Goal: Task Accomplishment & Management: Use online tool/utility

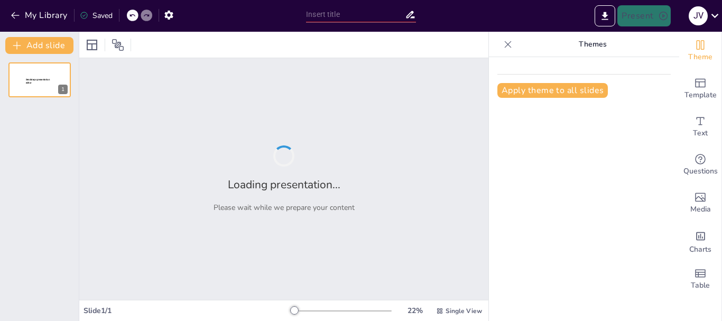
type input "Plan Operativo Anual (POA): Objetivos y Actividades de la Comisión de Audio, Vi…"
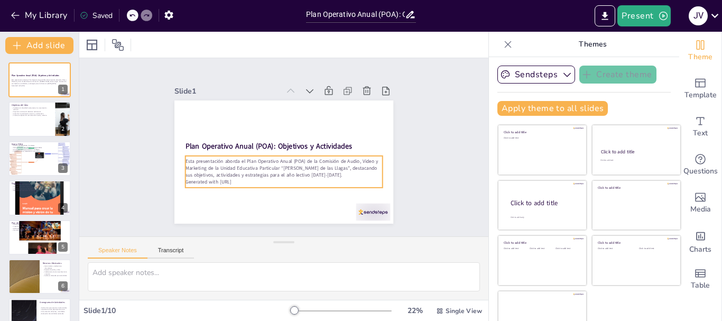
scroll to position [20, 0]
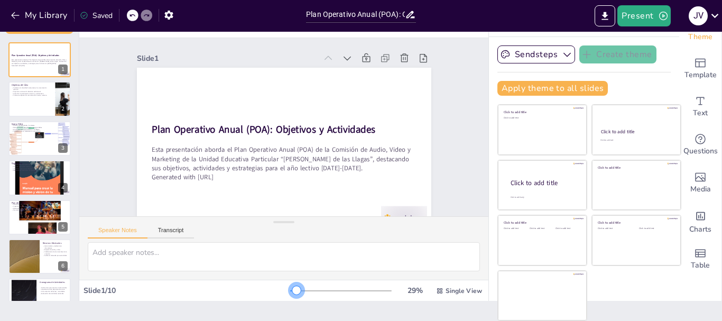
drag, startPoint x: 277, startPoint y: 290, endPoint x: 280, endPoint y: 295, distance: 5.4
click at [290, 295] on div "29 % Single View" at bounding box center [387, 290] width 194 height 17
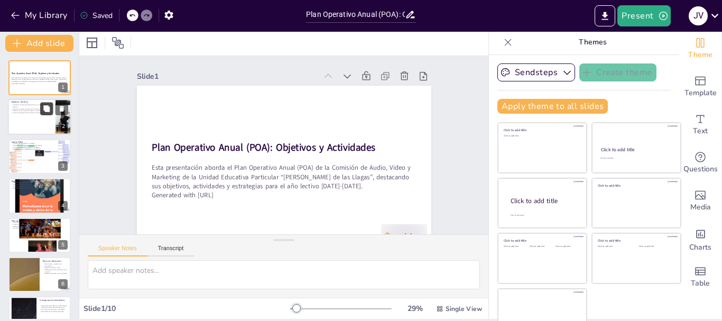
scroll to position [0, 0]
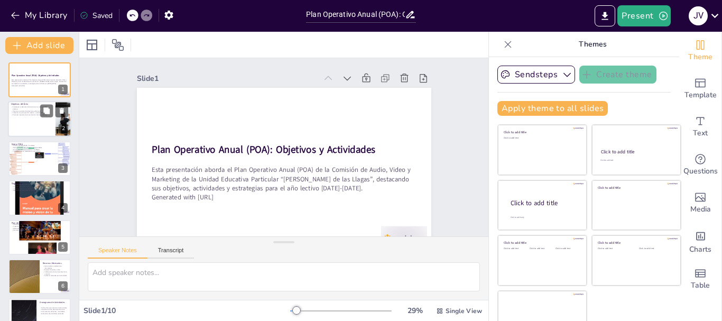
click at [31, 125] on div at bounding box center [39, 119] width 63 height 36
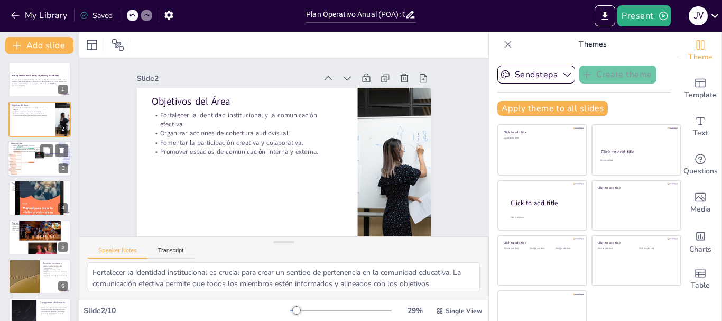
click at [31, 163] on div at bounding box center [39, 159] width 68 height 36
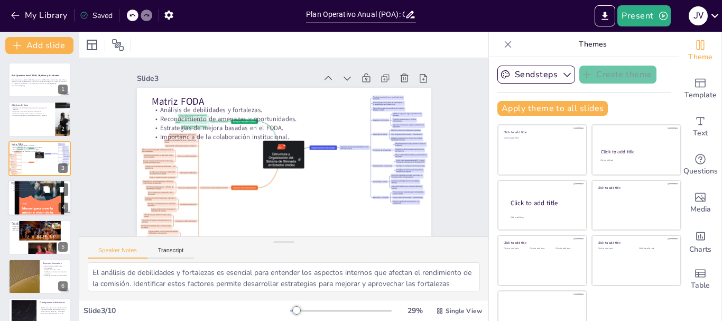
click at [40, 204] on div at bounding box center [39, 197] width 63 height 95
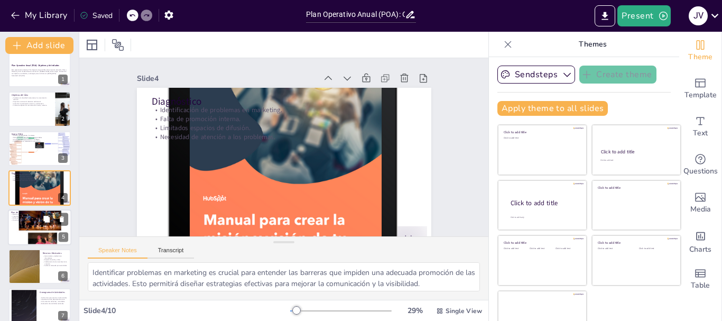
click at [39, 220] on p "Documentación de eventos." at bounding box center [39, 220] width 57 height 2
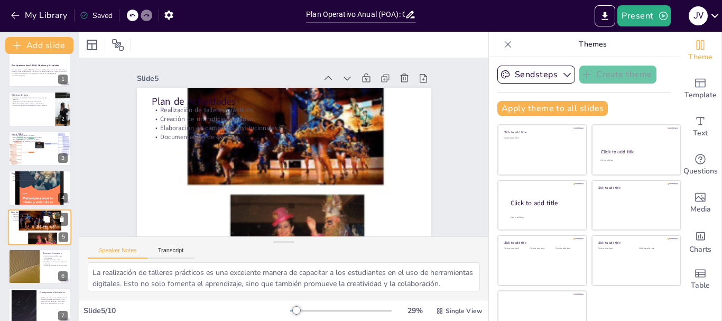
scroll to position [50, 0]
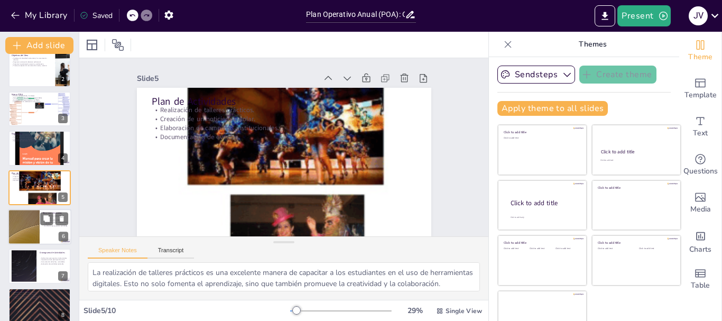
click at [30, 233] on div at bounding box center [23, 227] width 63 height 36
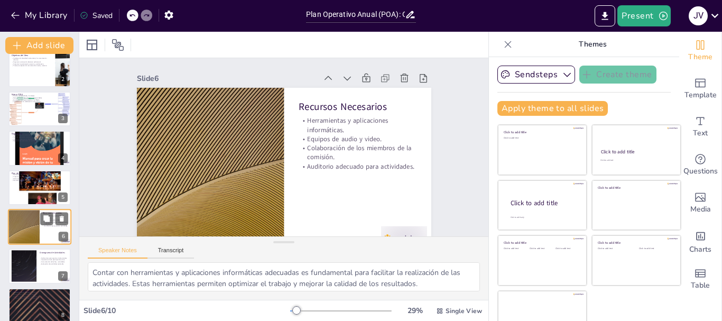
scroll to position [89, 0]
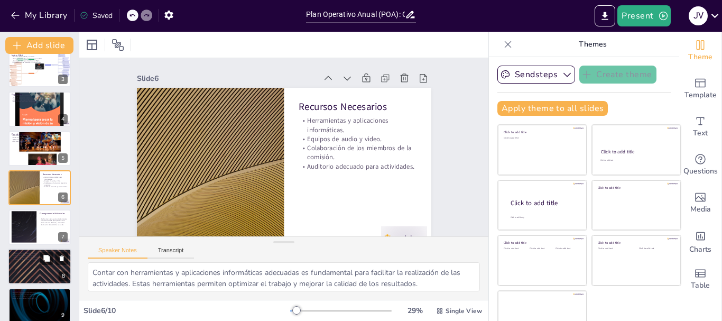
click at [30, 262] on div at bounding box center [39, 266] width 63 height 36
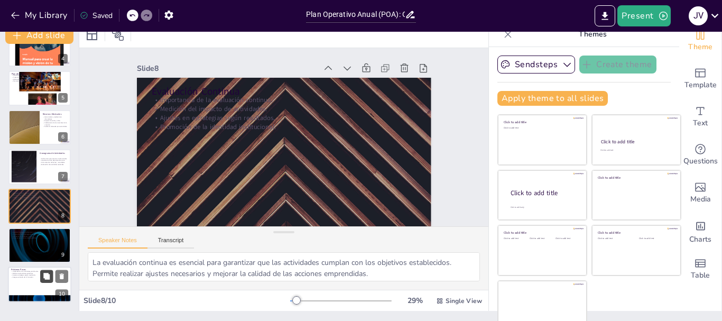
scroll to position [20, 0]
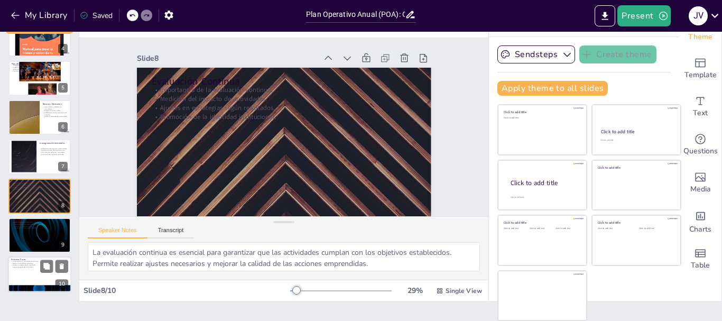
click at [49, 273] on div at bounding box center [39, 275] width 63 height 36
type textarea "Implementar las actividades planificadas es fundamental para llevar a cabo el P…"
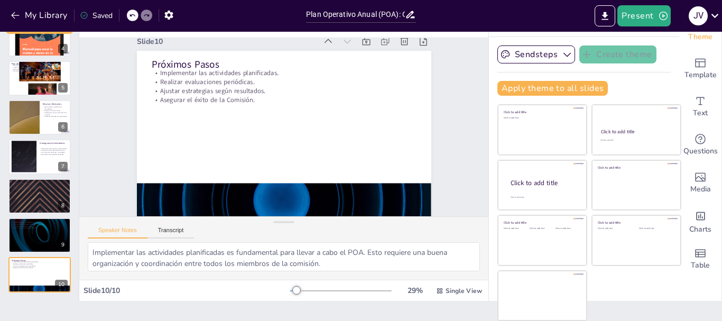
scroll to position [26, 0]
